Goal: Information Seeking & Learning: Learn about a topic

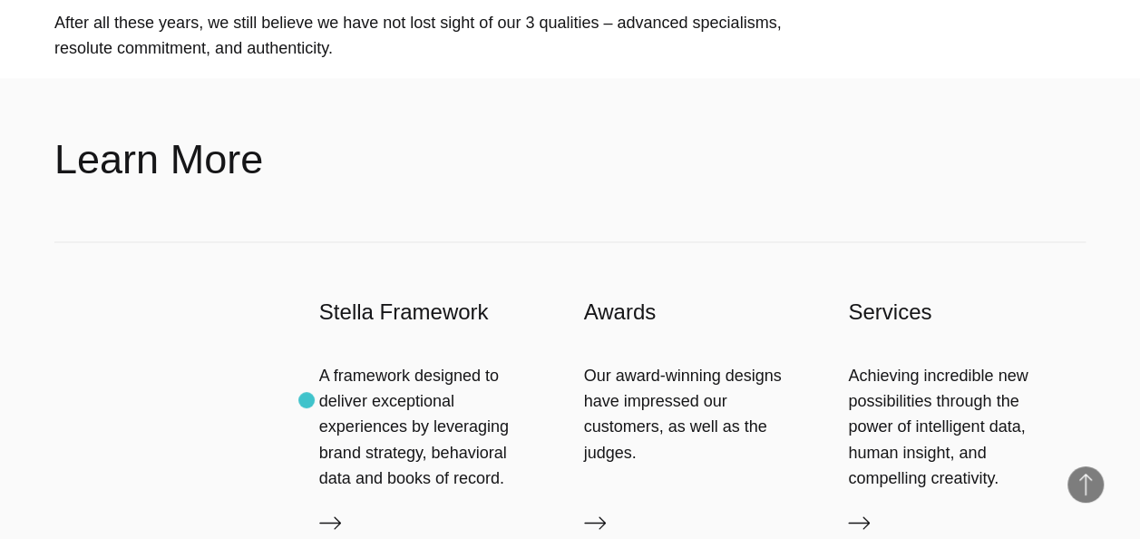
scroll to position [1542, 0]
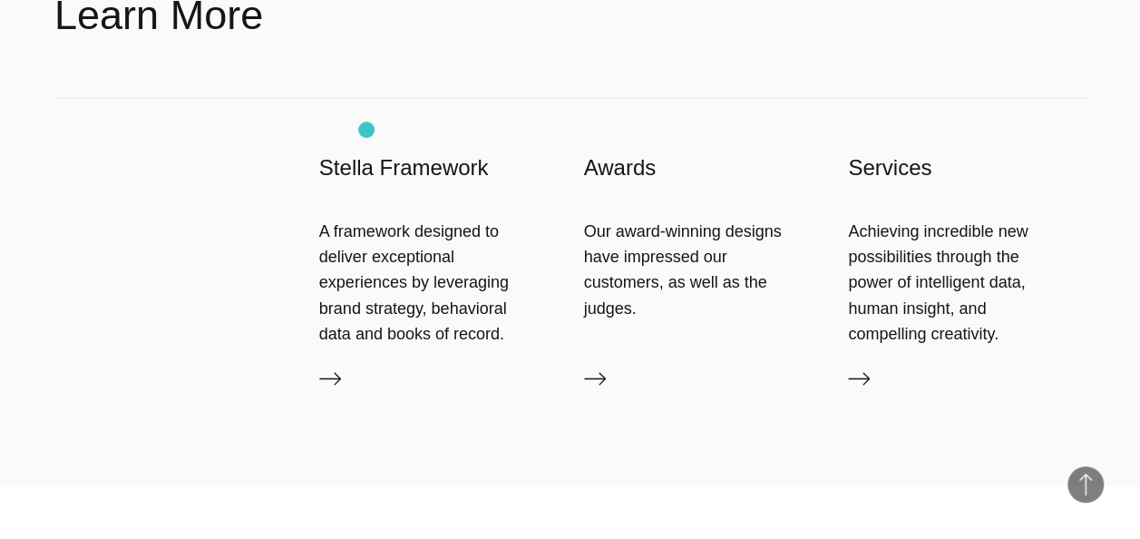
click at [366, 152] on h3 "Stella Framework" at bounding box center [438, 166] width 238 height 29
click at [630, 218] on div "Our award-winning designs have impressed our customers, as well as the judges." at bounding box center [703, 269] width 238 height 103
click at [617, 152] on h3 "Awards" at bounding box center [703, 166] width 238 height 29
click at [603, 367] on icon at bounding box center [595, 378] width 22 height 22
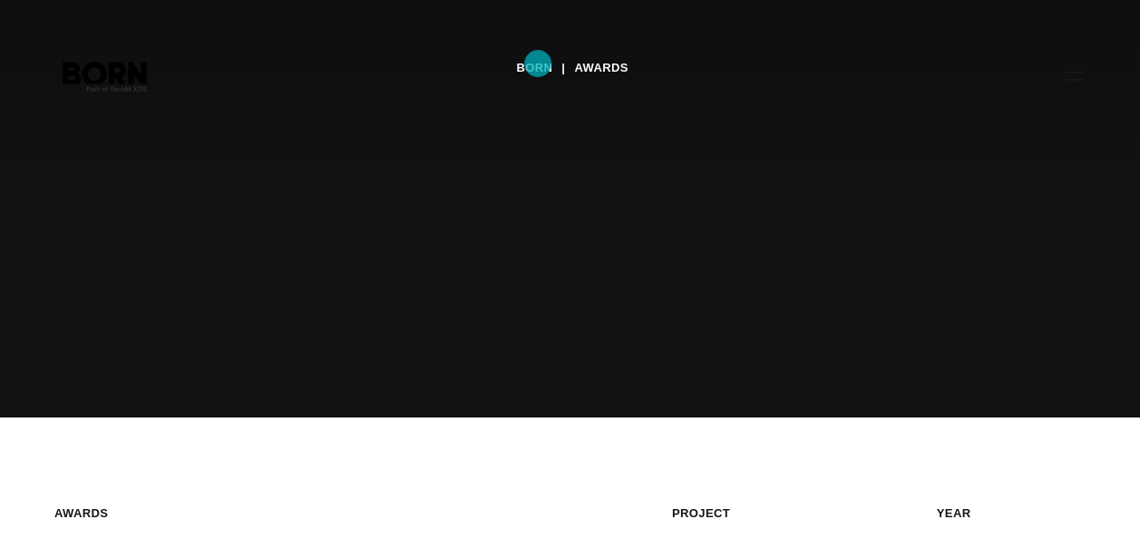
click at [538, 63] on link "BORN" at bounding box center [534, 67] width 36 height 27
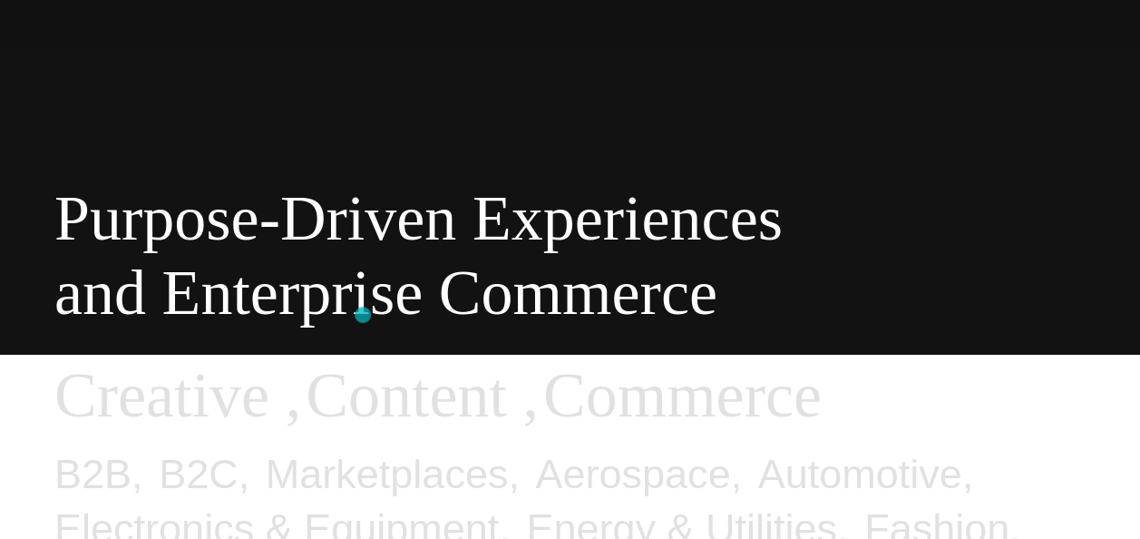
scroll to position [272, 0]
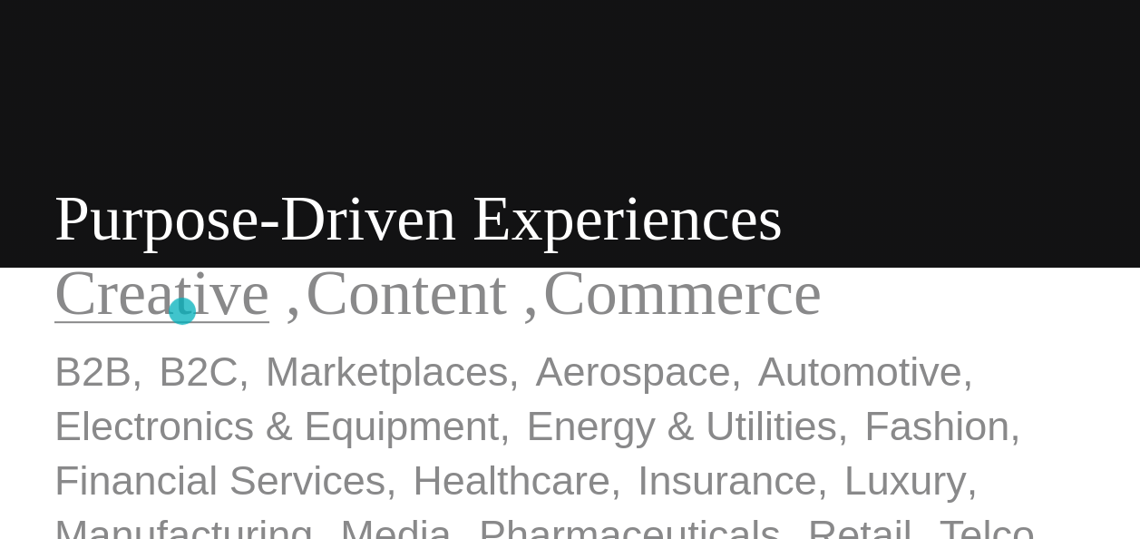
click at [182, 311] on link "Creative" at bounding box center [161, 293] width 215 height 70
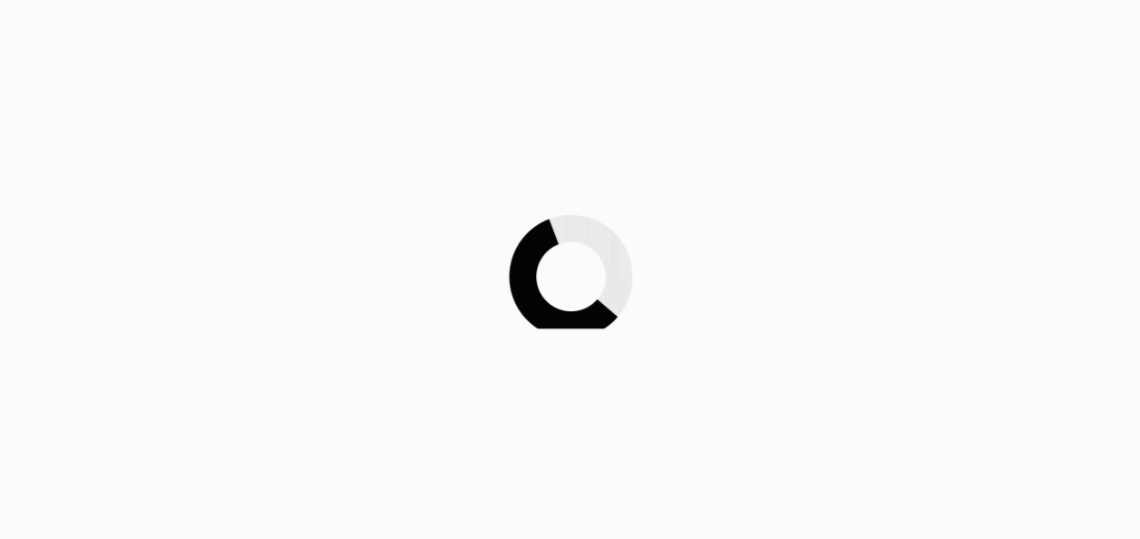
click at [399, 298] on div at bounding box center [570, 269] width 1140 height 539
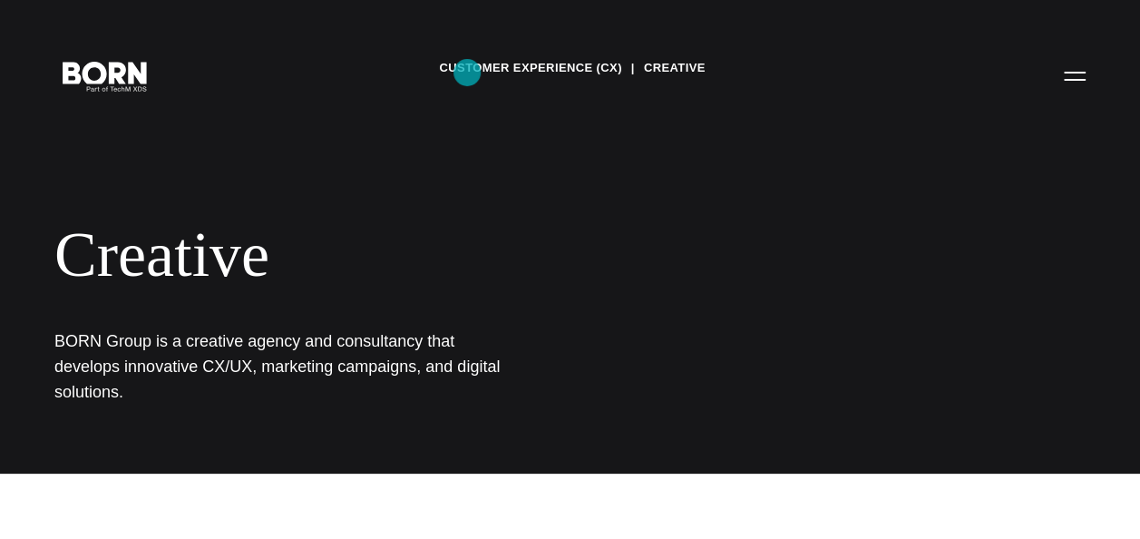
click at [467, 73] on link "Customer Experience (CX)" at bounding box center [530, 67] width 182 height 27
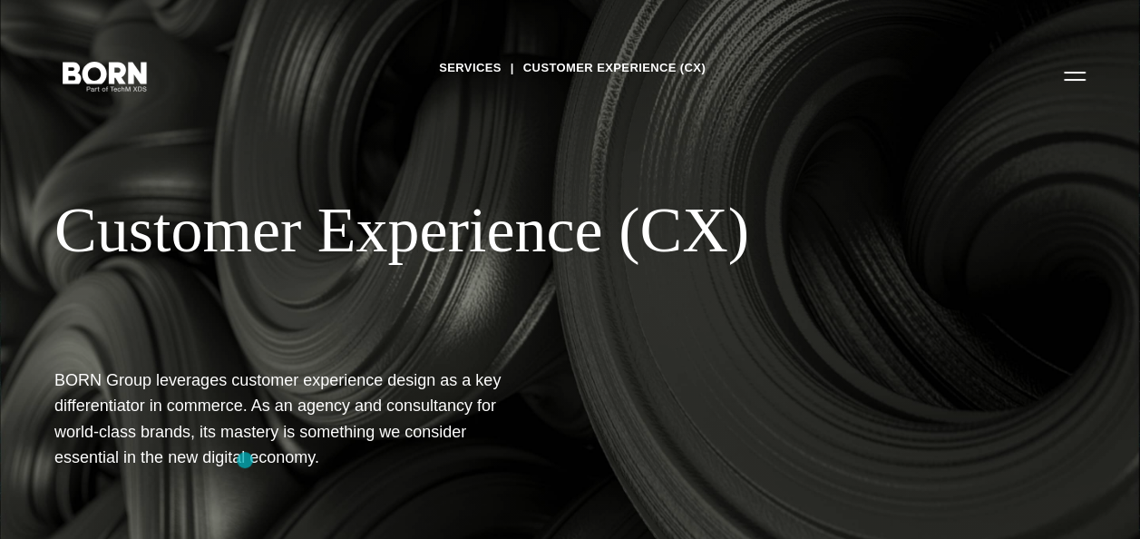
drag, startPoint x: 48, startPoint y: 377, endPoint x: 245, endPoint y: 460, distance: 213.5
click at [245, 460] on div "Services Customer Experience (CX) Customer Experience (CX) BORN Group leverages…" at bounding box center [570, 269] width 1140 height 539
drag, startPoint x: 245, startPoint y: 460, endPoint x: 129, endPoint y: 419, distance: 123.1
copy h1 "BORN Group leverages customer experience design as a key differentiator in comm…"
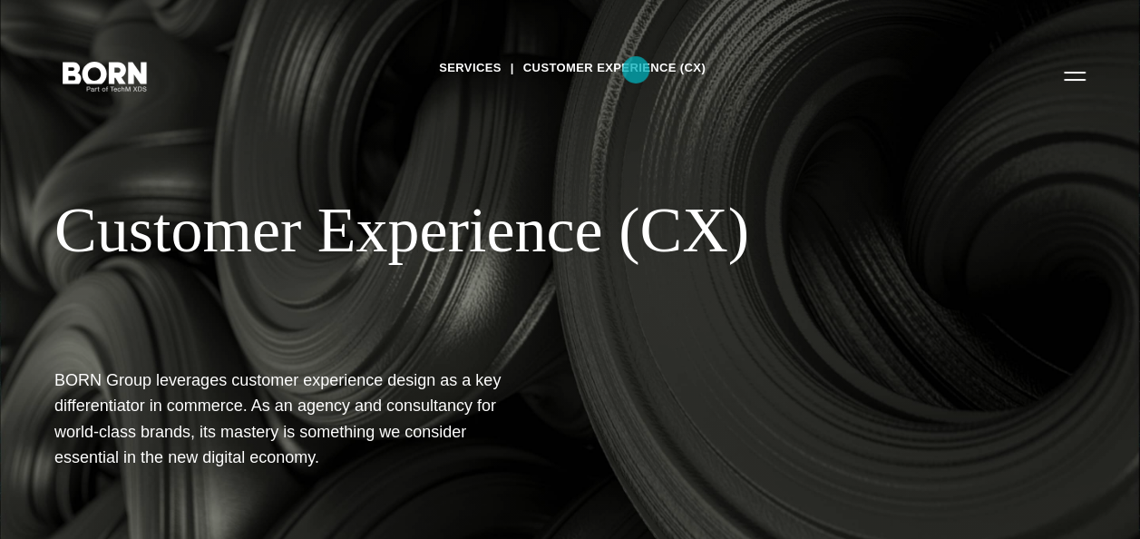
click at [636, 70] on link "Customer Experience (CX)" at bounding box center [614, 67] width 182 height 27
click at [470, 70] on link "Services" at bounding box center [470, 67] width 63 height 27
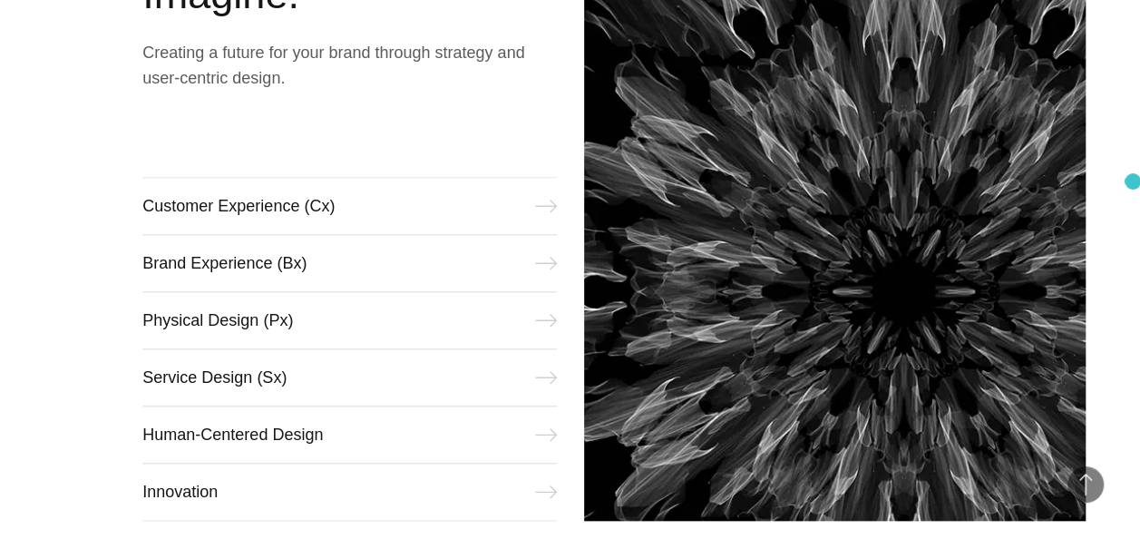
scroll to position [740, 0]
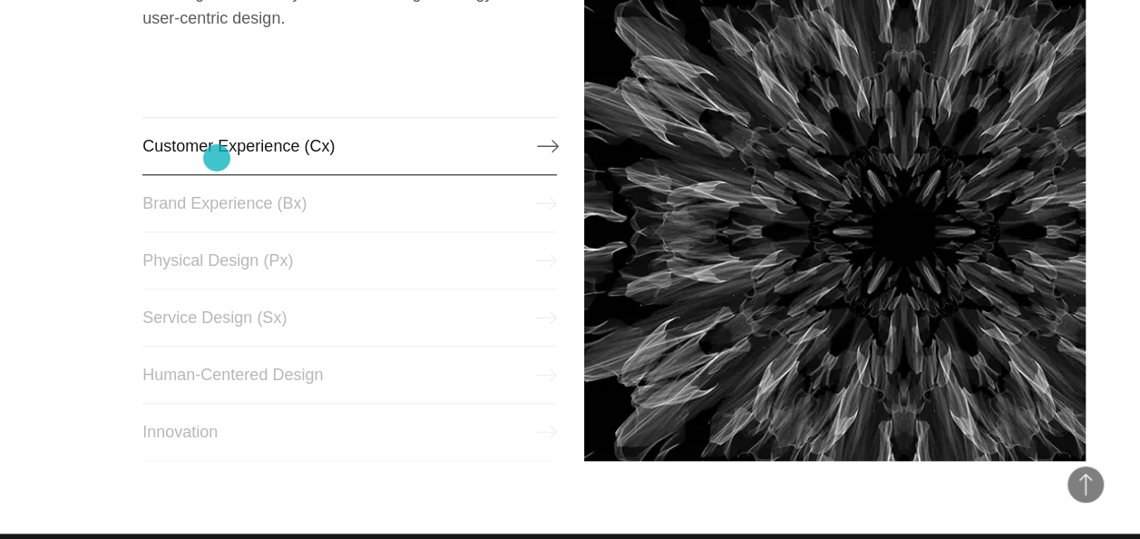
click at [217, 158] on link "Customer Experience (Cx)" at bounding box center [349, 146] width 414 height 58
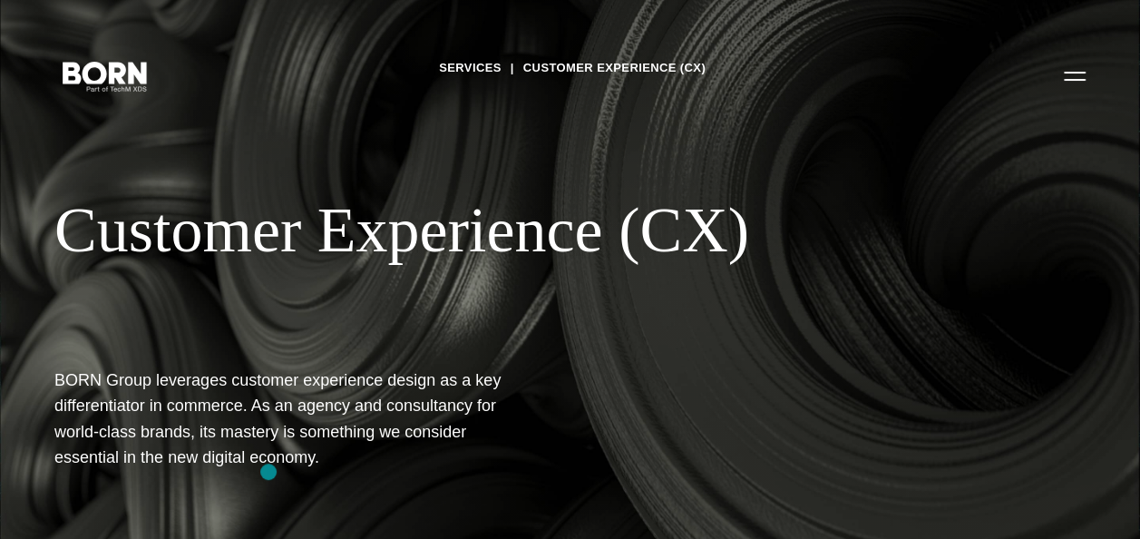
drag, startPoint x: 56, startPoint y: 379, endPoint x: 269, endPoint y: 472, distance: 231.6
click at [269, 472] on div "Services Customer Experience (CX) Customer Experience (CX) BORN Group leverages…" at bounding box center [570, 269] width 1140 height 539
drag, startPoint x: 269, startPoint y: 472, endPoint x: 154, endPoint y: 424, distance: 124.0
copy h1 "BORN Group leverages customer experience design as a key differentiator in comm…"
